Goal: Information Seeking & Learning: Learn about a topic

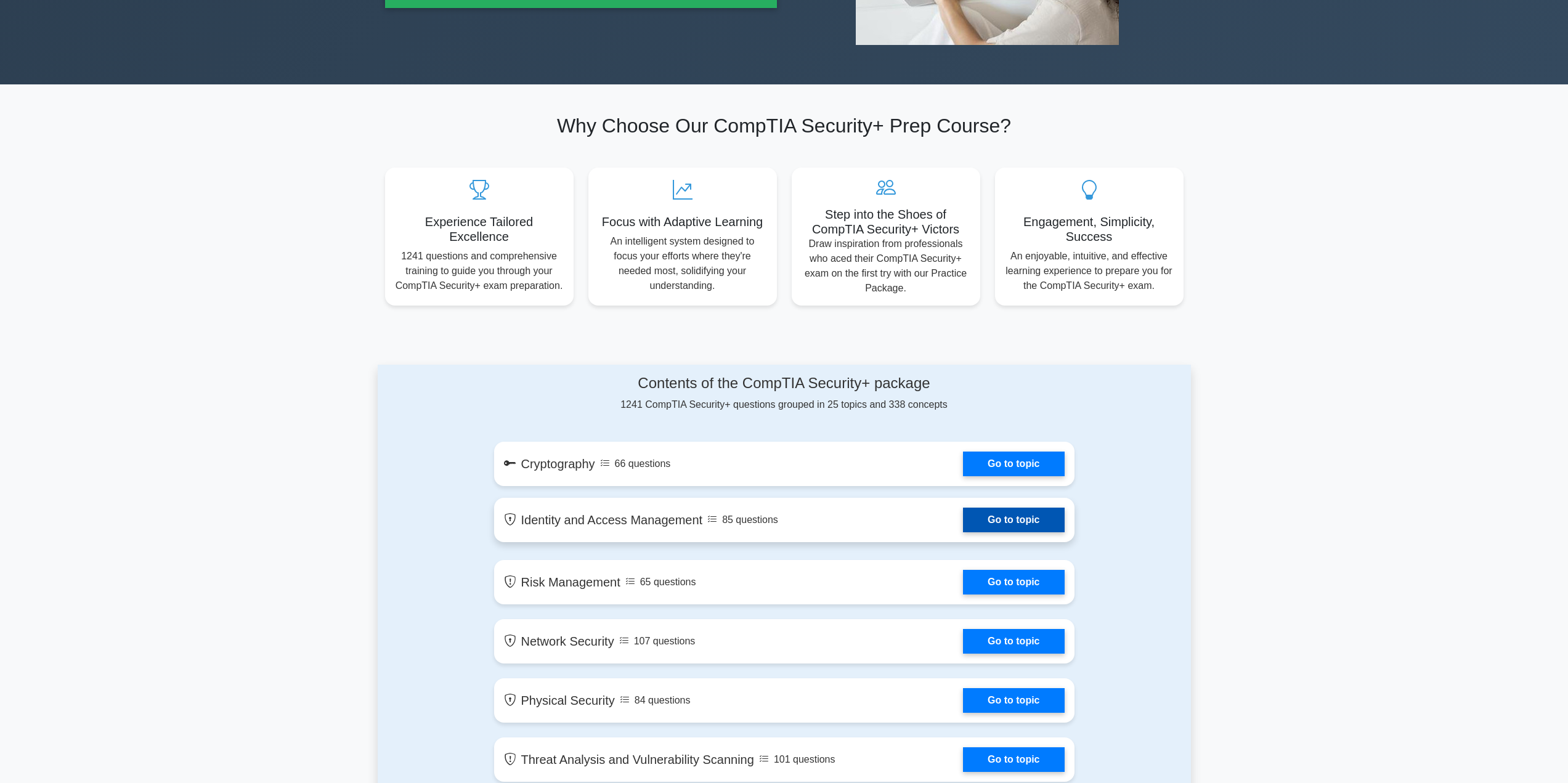
scroll to position [431, 0]
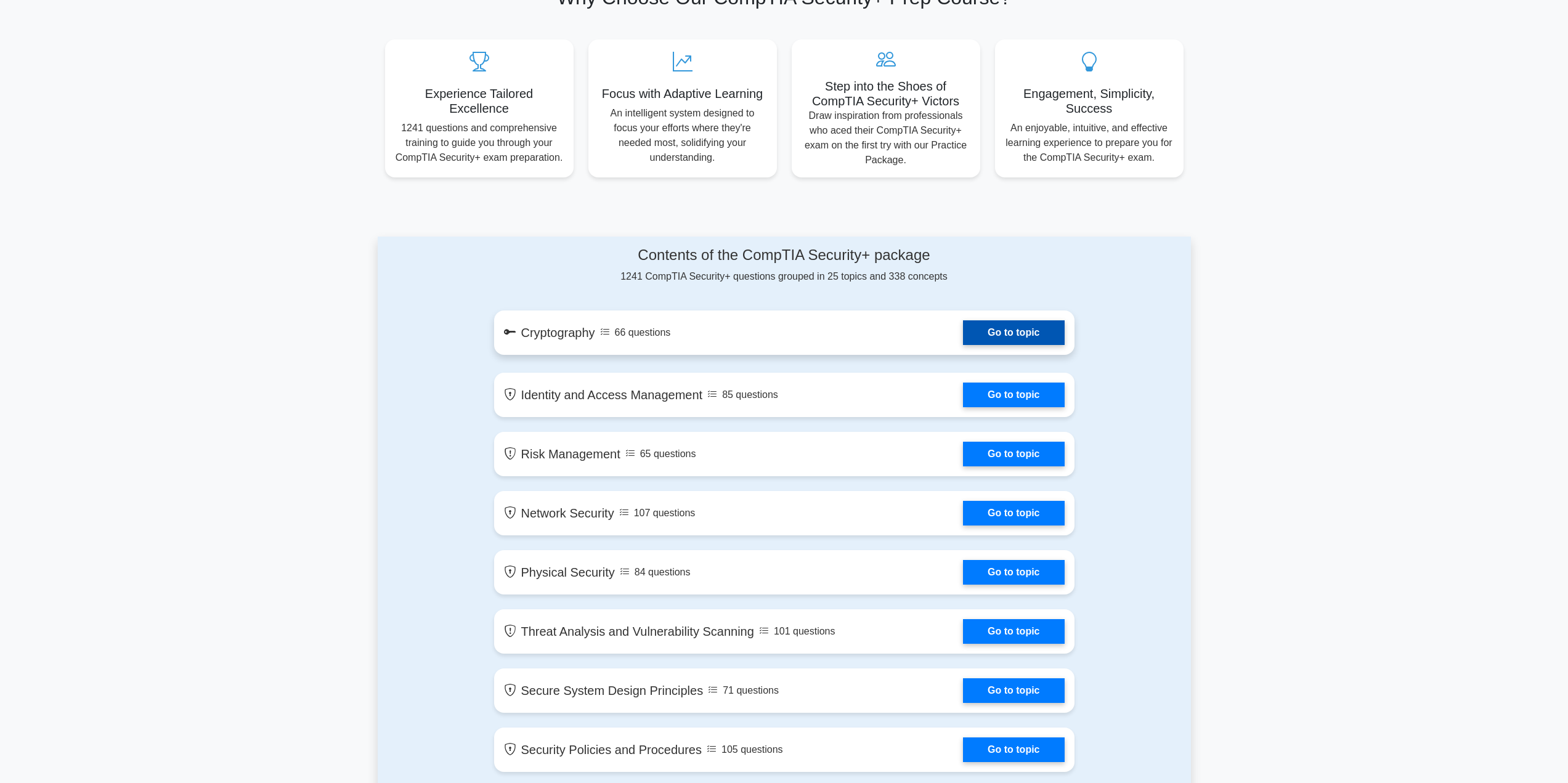
click at [1016, 324] on link "Go to topic" at bounding box center [1013, 333] width 101 height 25
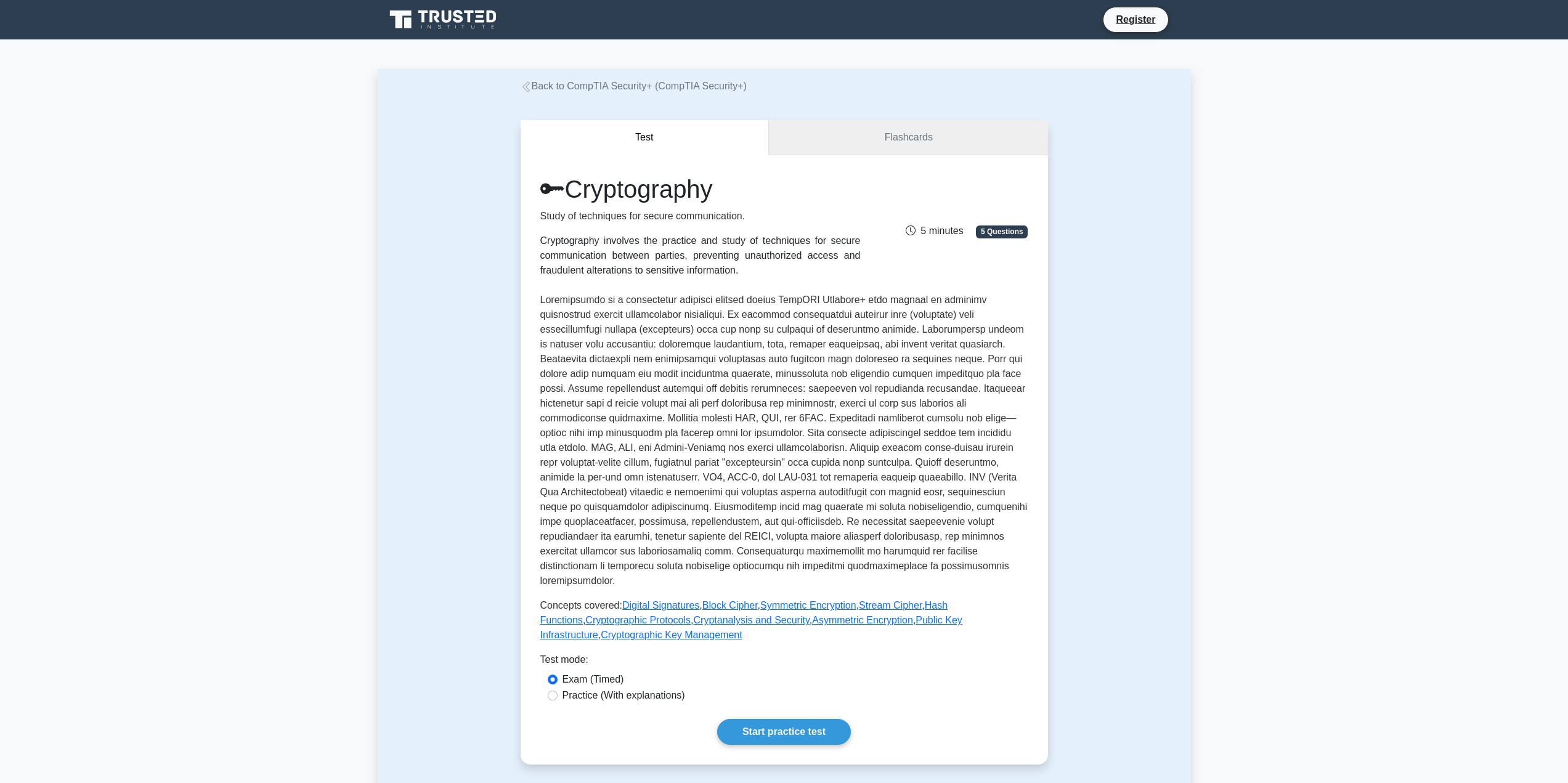
click at [960, 150] on link "Flashcards" at bounding box center [908, 137] width 279 height 35
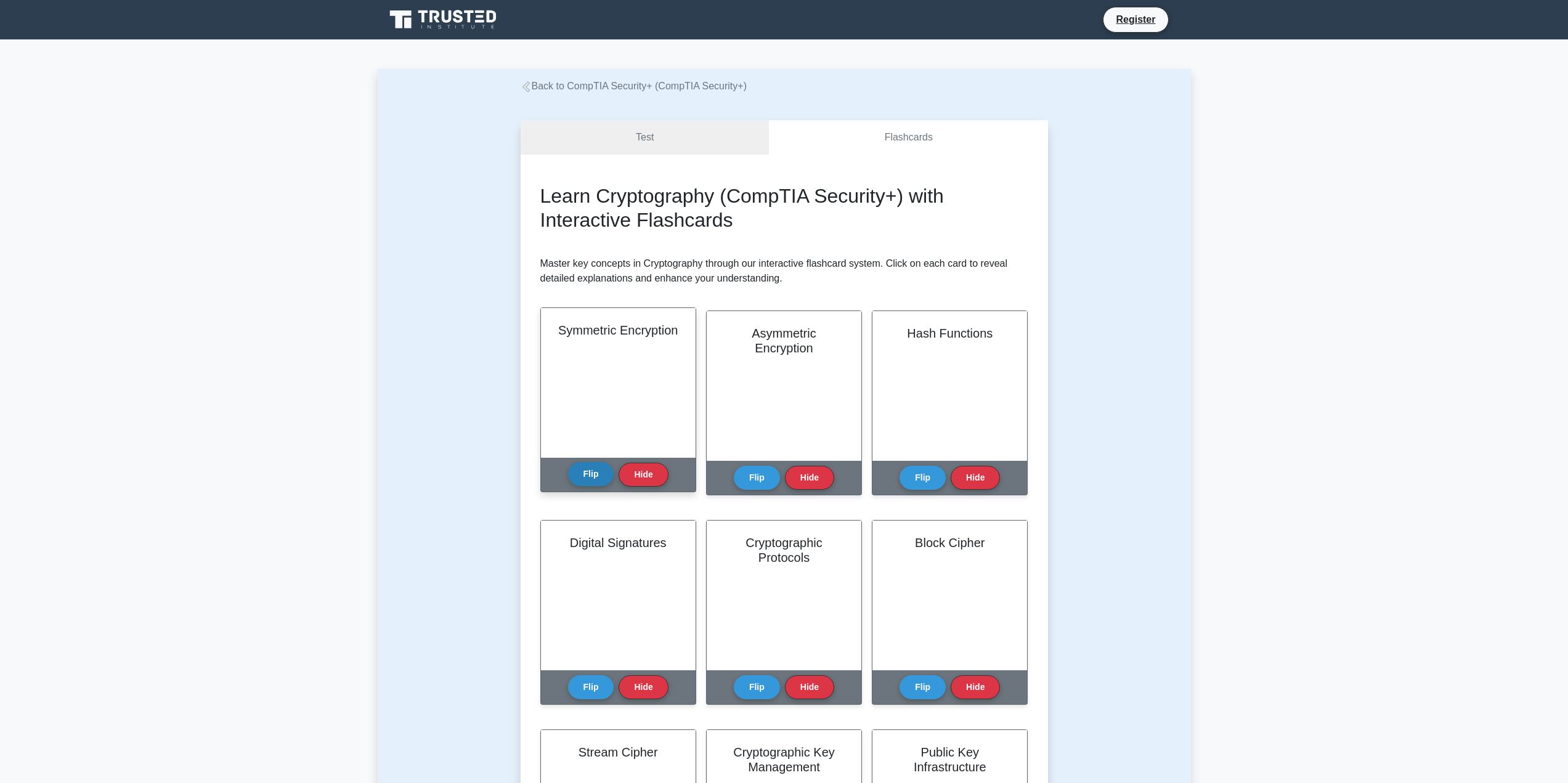
click at [603, 479] on button "Flip" at bounding box center [591, 473] width 46 height 24
click at [646, 472] on button "Hide" at bounding box center [642, 473] width 49 height 24
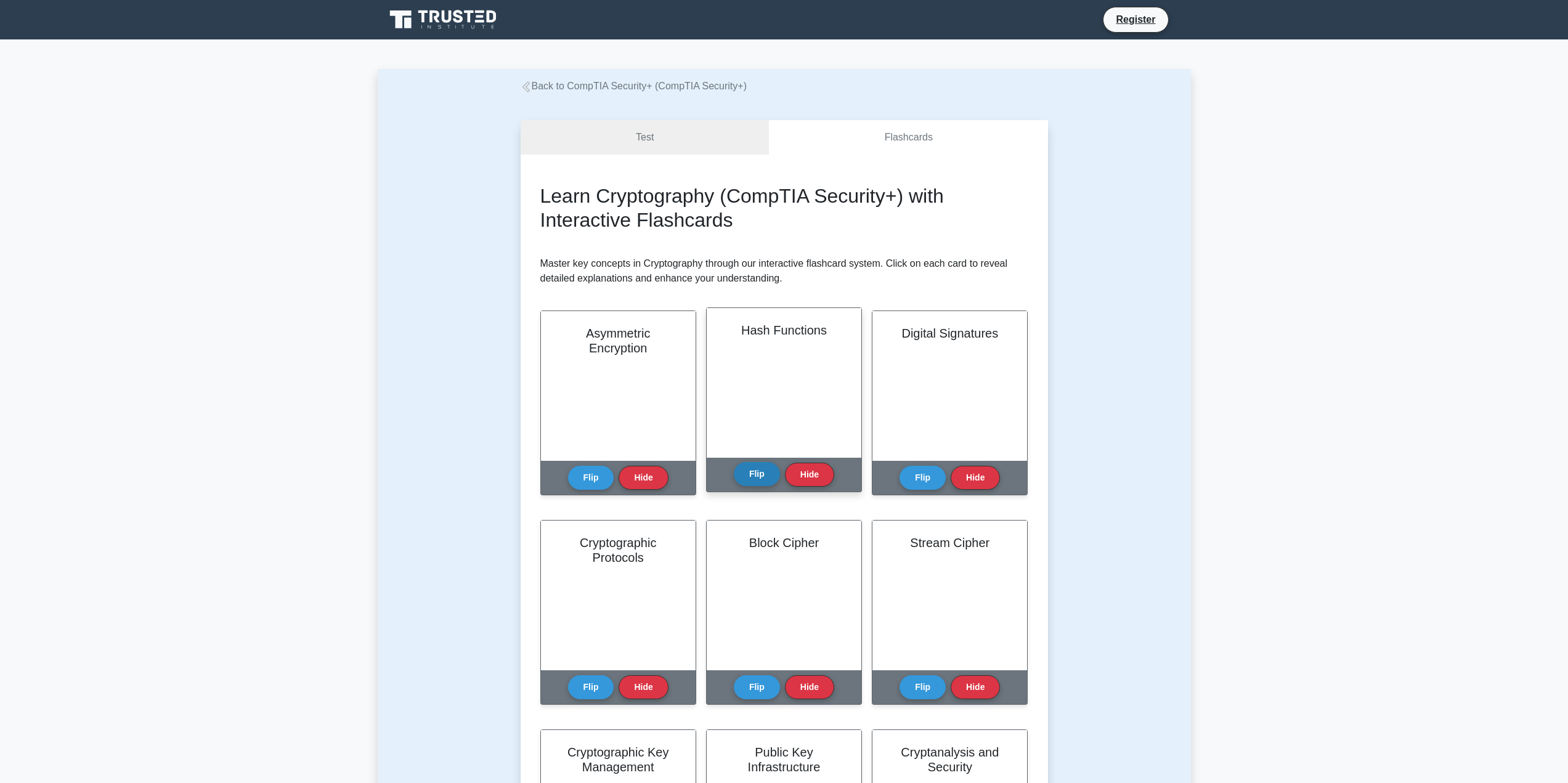
click at [740, 473] on button "Flip" at bounding box center [757, 473] width 46 height 24
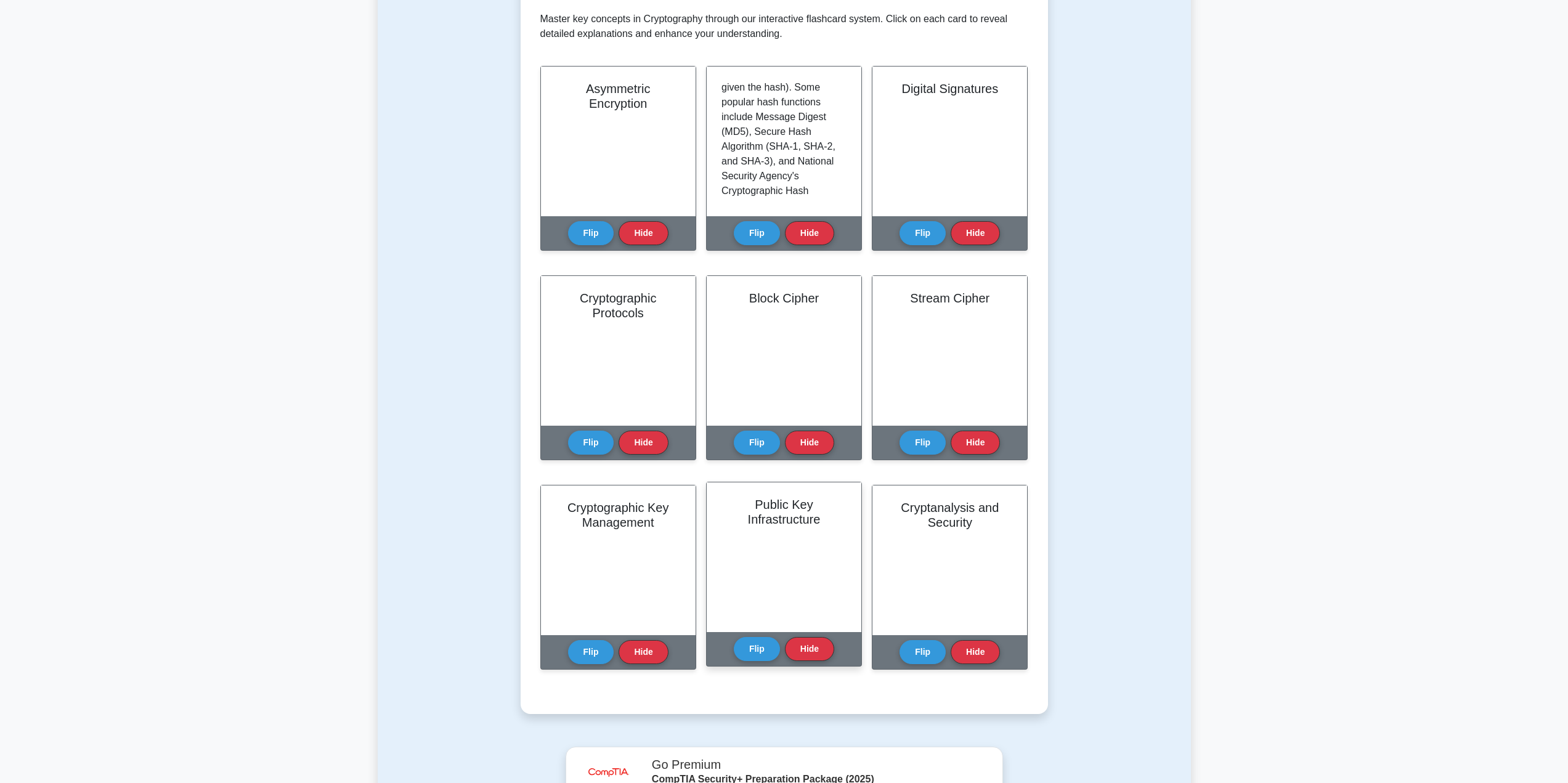
scroll to position [308, 0]
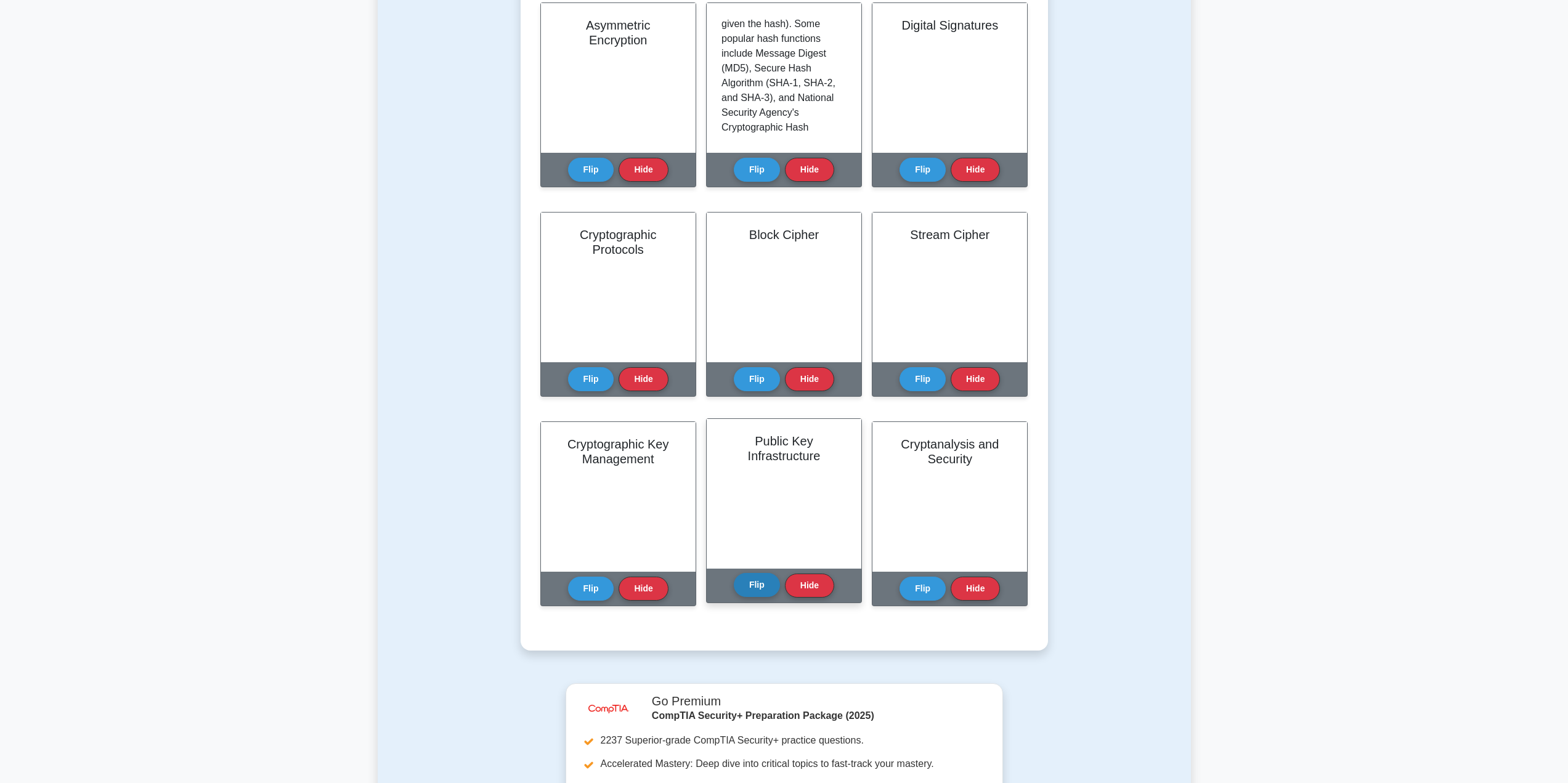
click at [761, 592] on button "Flip" at bounding box center [757, 585] width 46 height 24
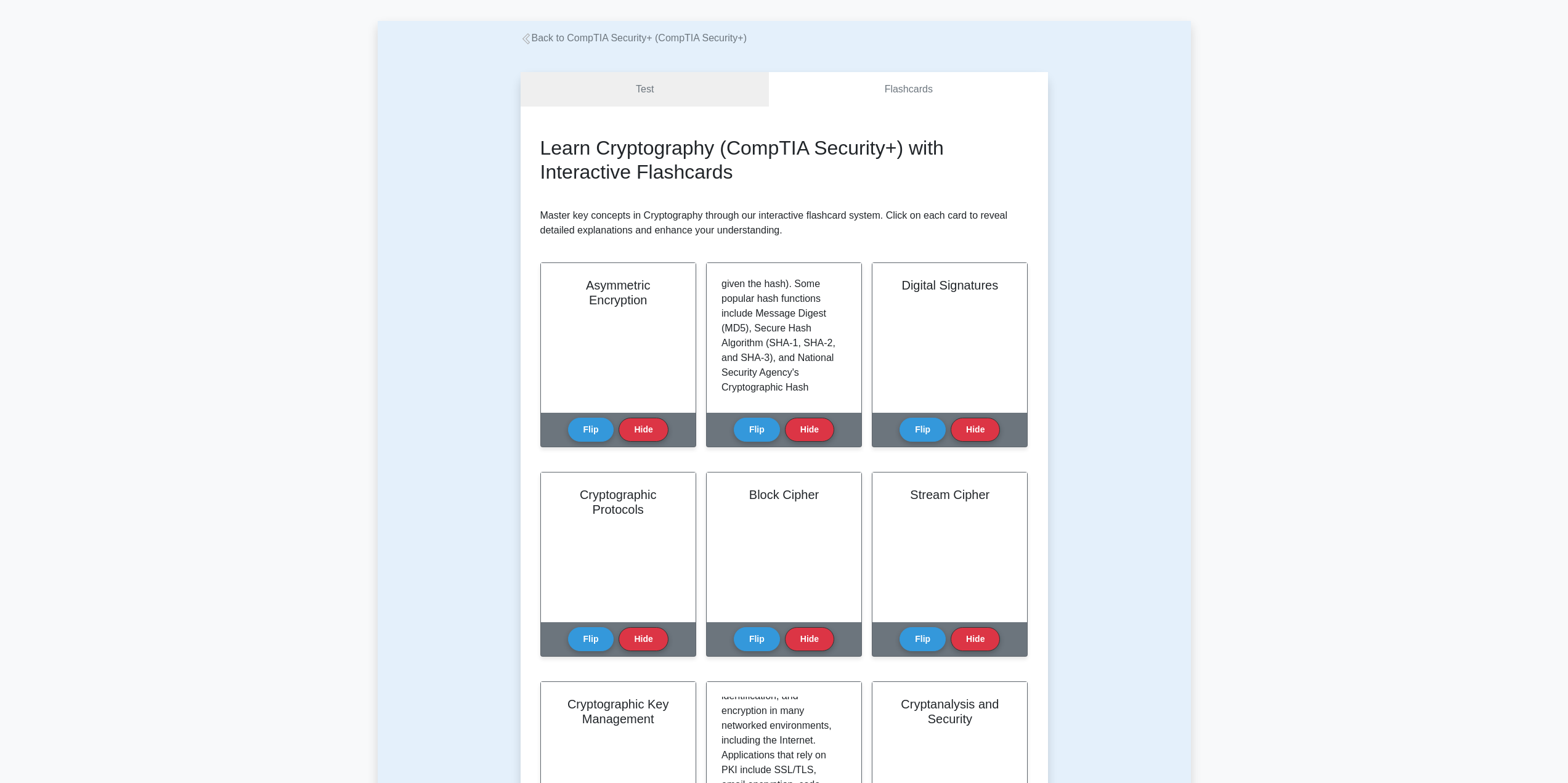
scroll to position [0, 0]
